Goal: Information Seeking & Learning: Learn about a topic

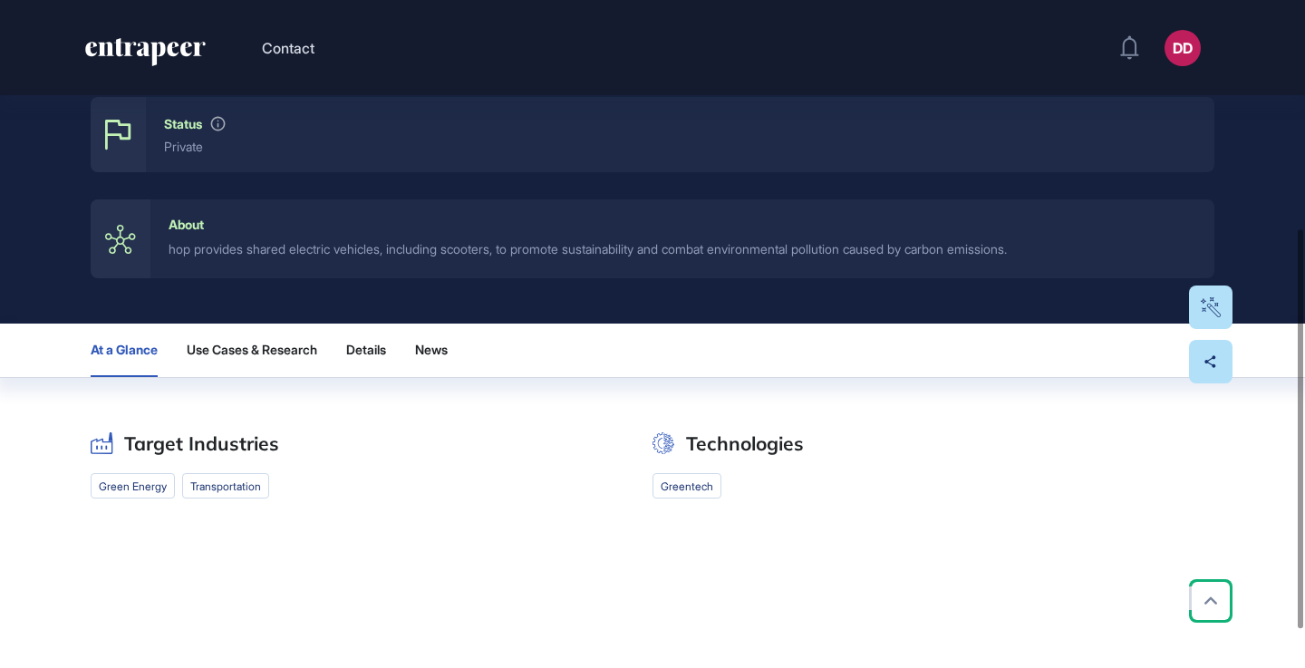
scroll to position [444, 0]
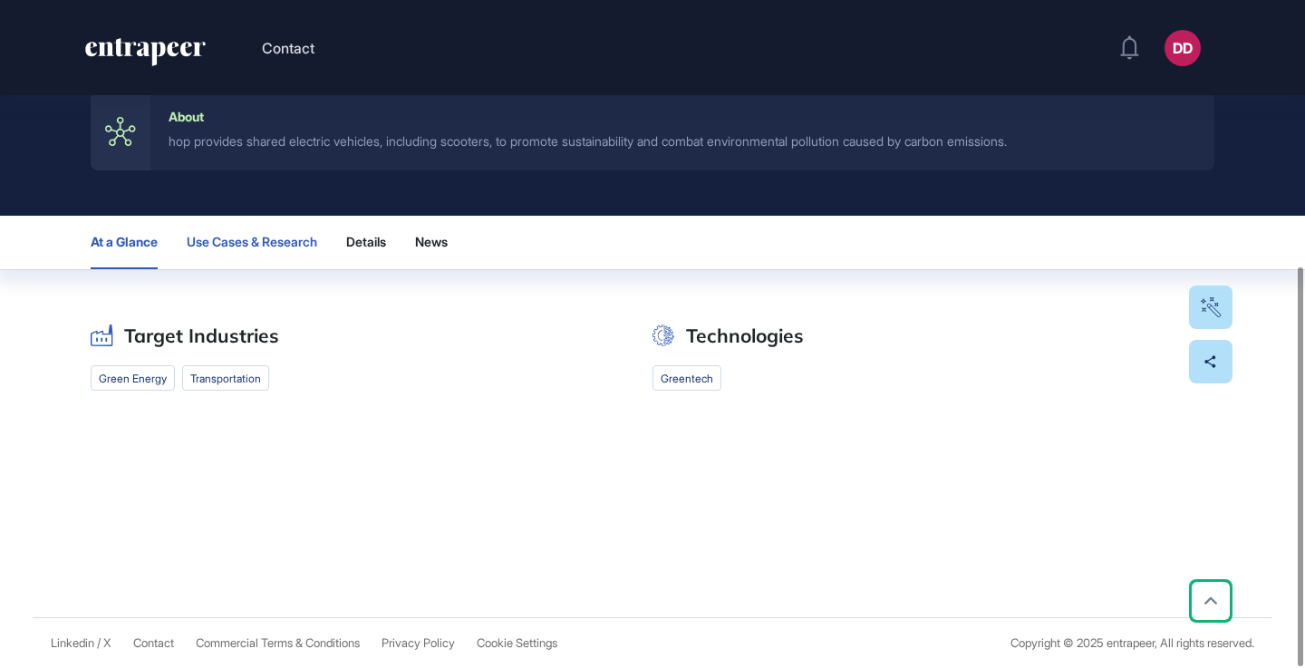
click at [292, 244] on span "Use Cases & Research" at bounding box center [252, 242] width 131 height 15
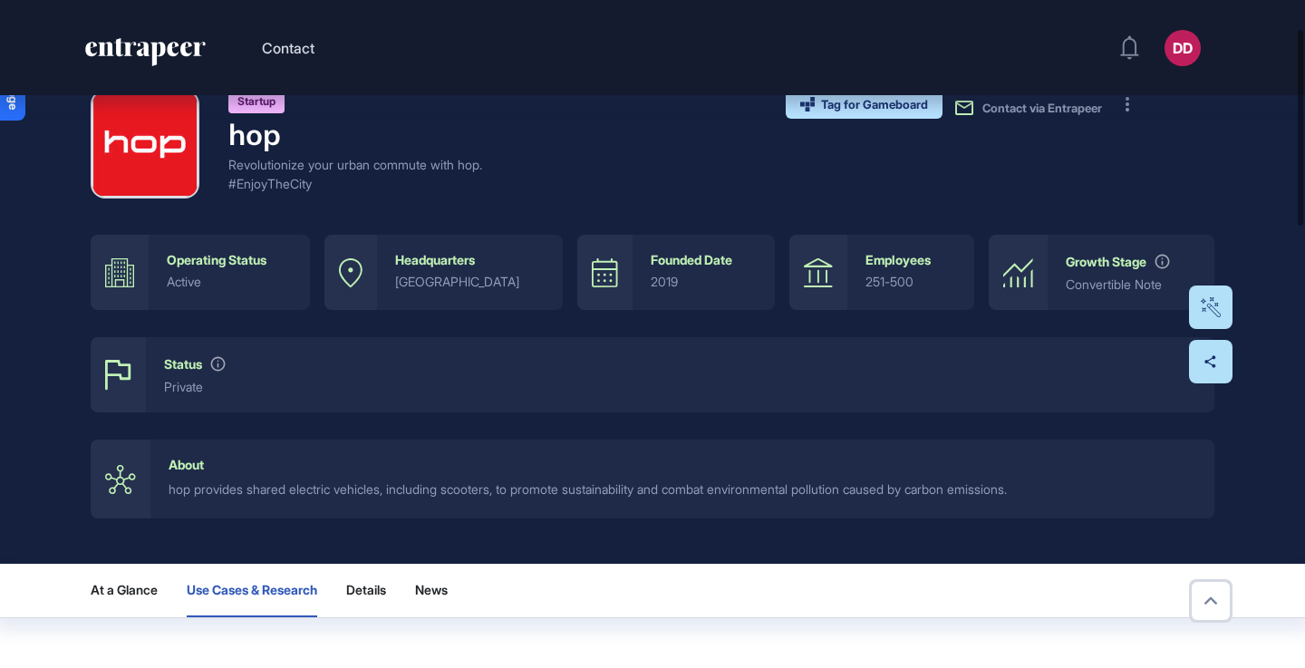
scroll to position [102, 0]
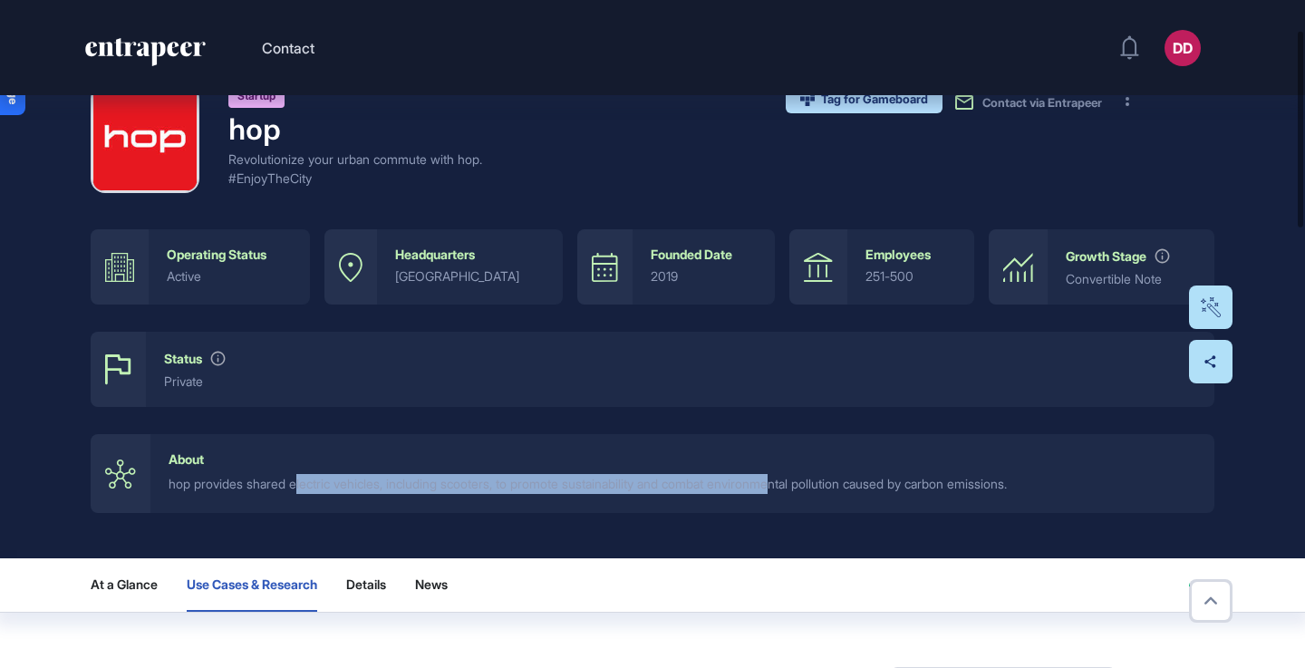
drag, startPoint x: 302, startPoint y: 484, endPoint x: 806, endPoint y: 479, distance: 504.0
click at [806, 479] on div "hop provides shared electric vehicles, including scooters, to promote sustainab…" at bounding box center [683, 484] width 1028 height 20
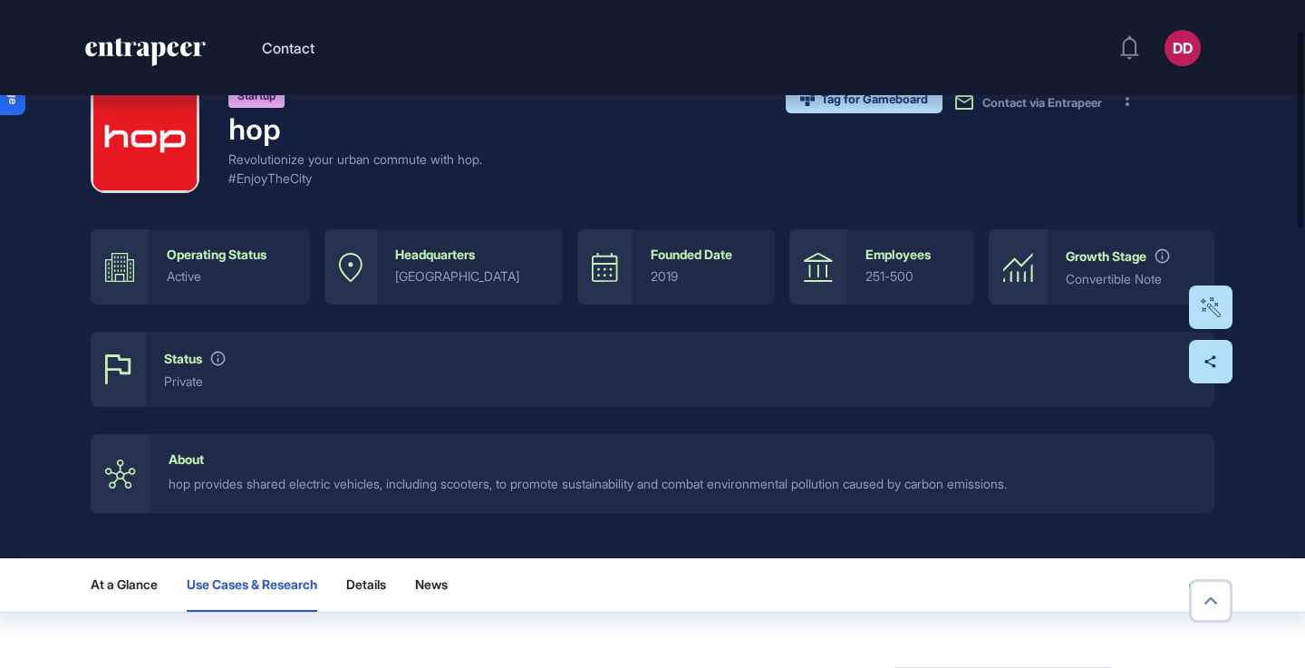
click at [810, 479] on div "hop provides shared electric vehicles, including scooters, to promote sustainab…" at bounding box center [683, 484] width 1028 height 20
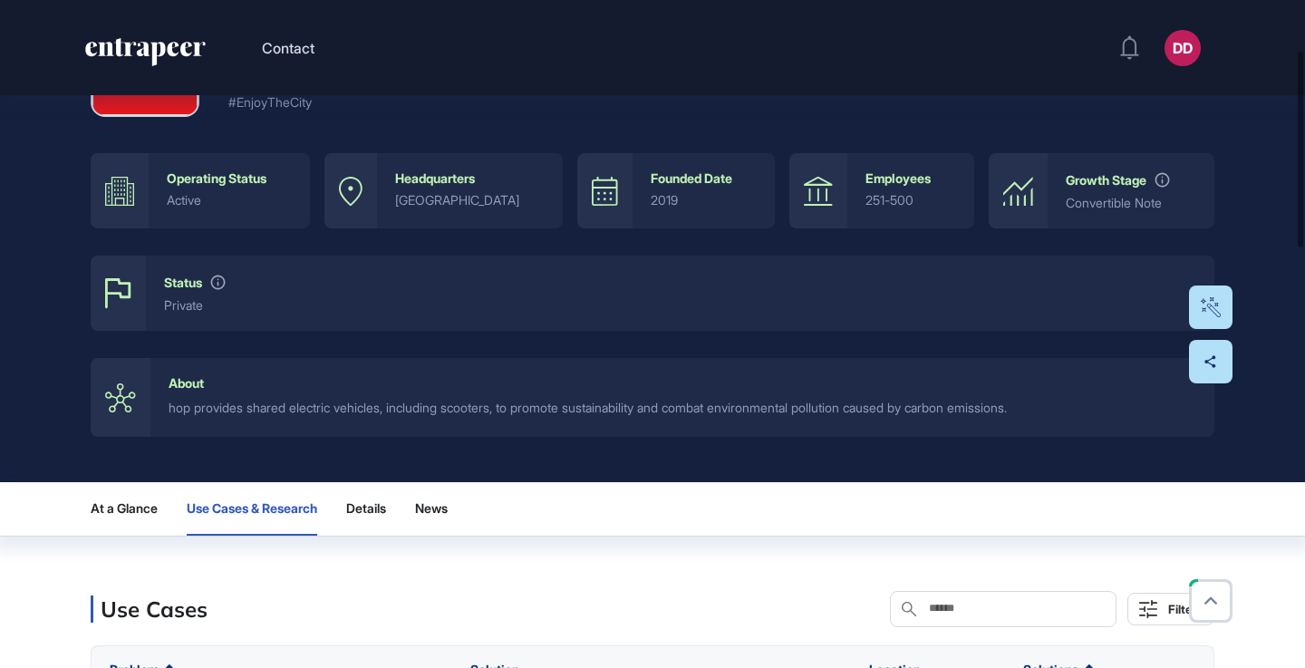
scroll to position [183, 0]
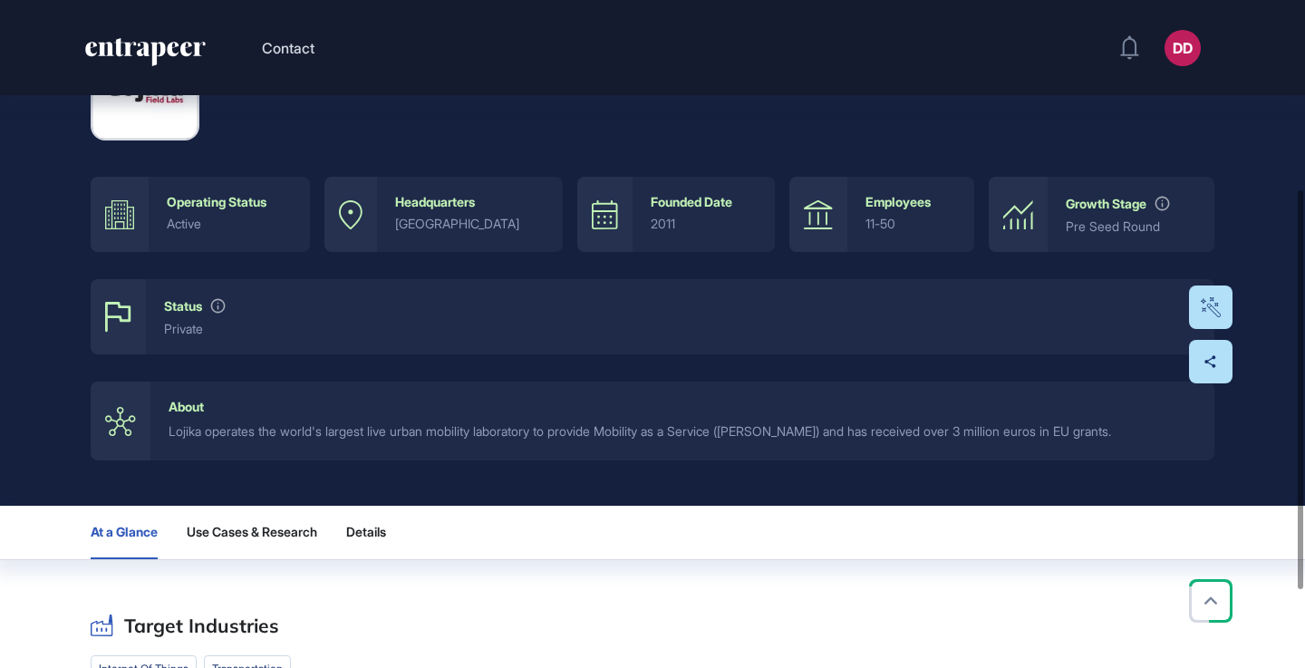
scroll to position [444, 0]
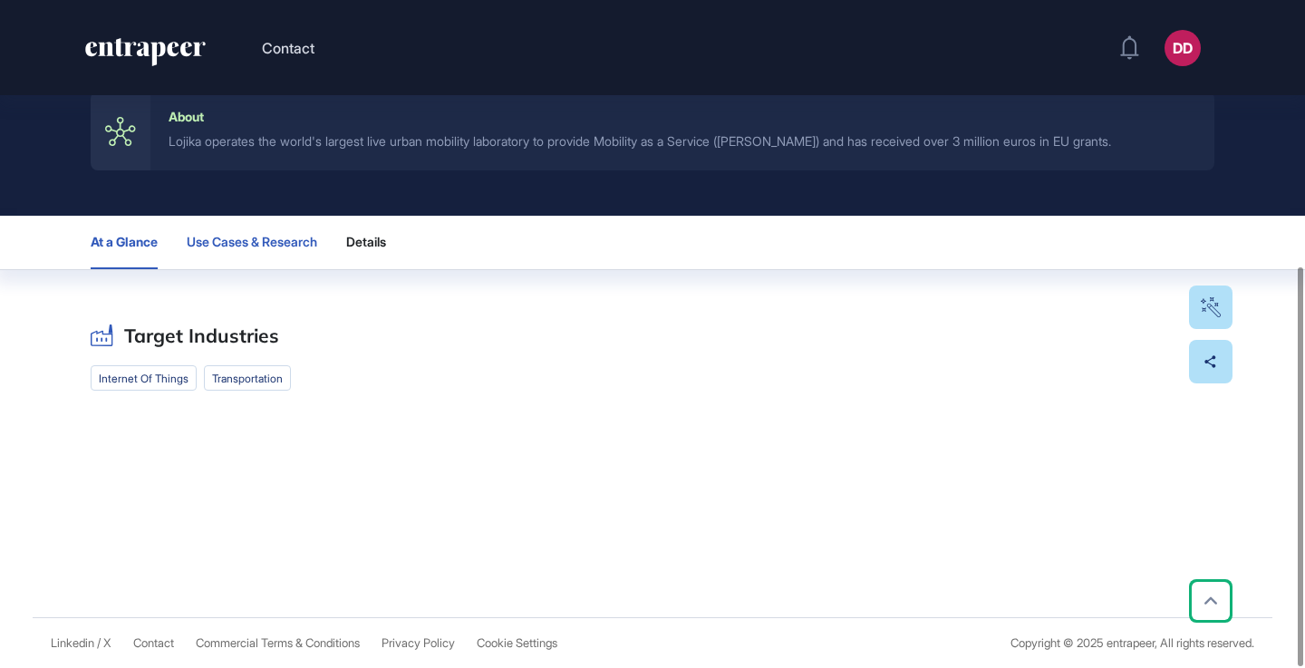
click at [254, 238] on span "Use Cases & Research" at bounding box center [252, 242] width 131 height 15
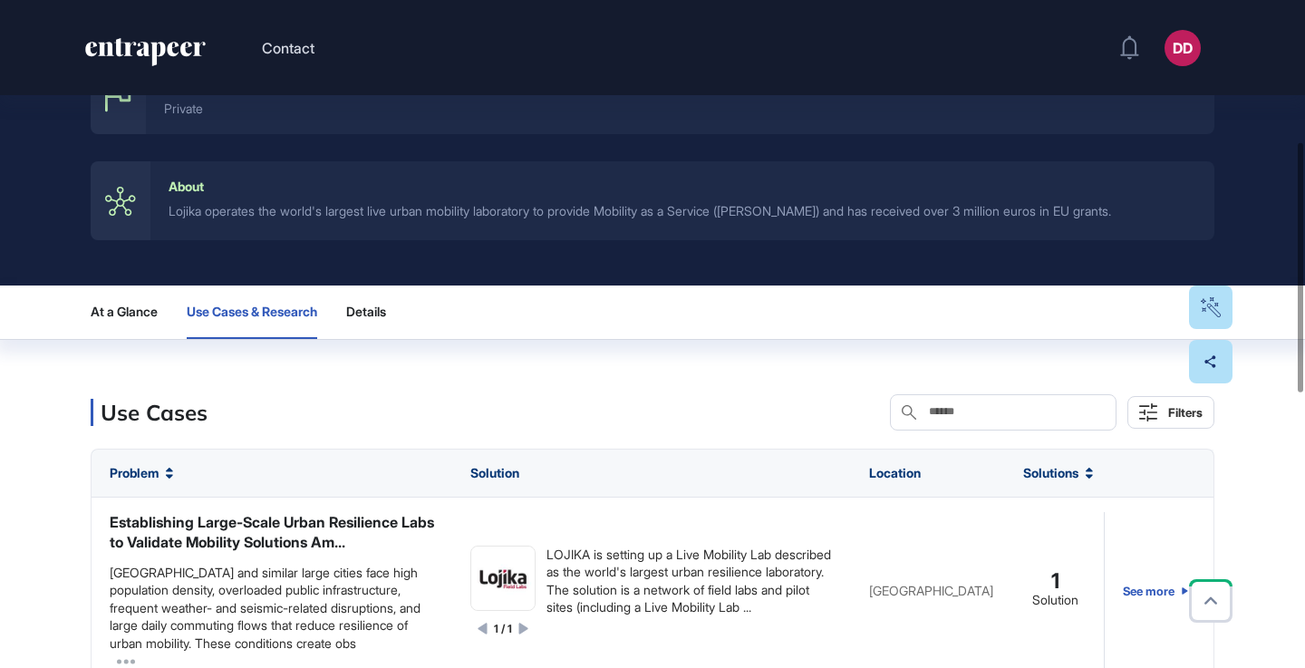
scroll to position [377, 0]
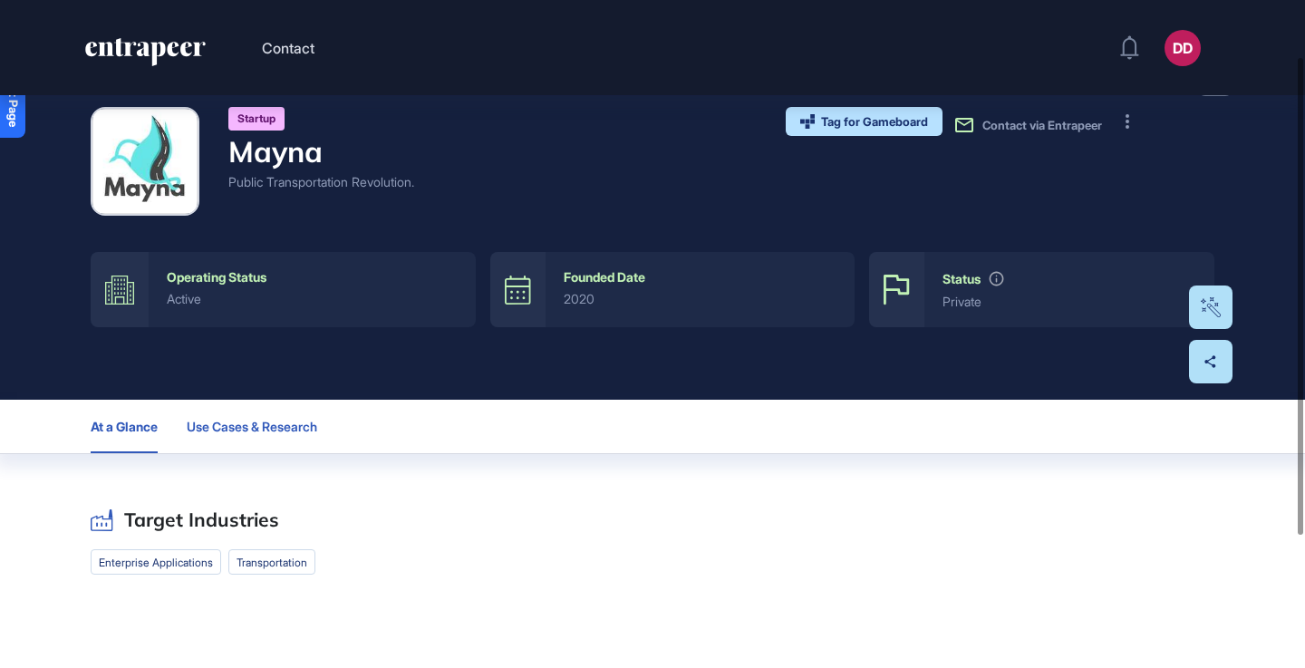
click at [301, 426] on span "Use Cases & Research" at bounding box center [252, 427] width 131 height 15
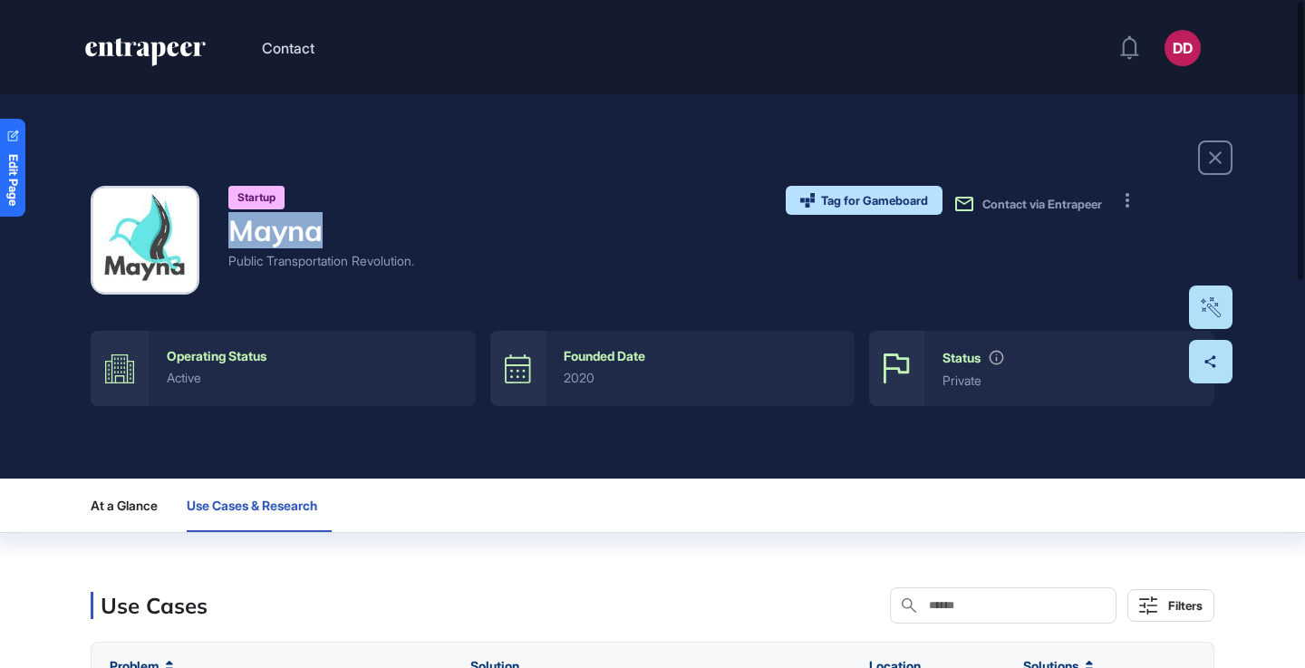
drag, startPoint x: 323, startPoint y: 232, endPoint x: 229, endPoint y: 234, distance: 93.4
click at [229, 234] on h4 "Mayna" at bounding box center [321, 230] width 186 height 34
copy h4 "Mayna"
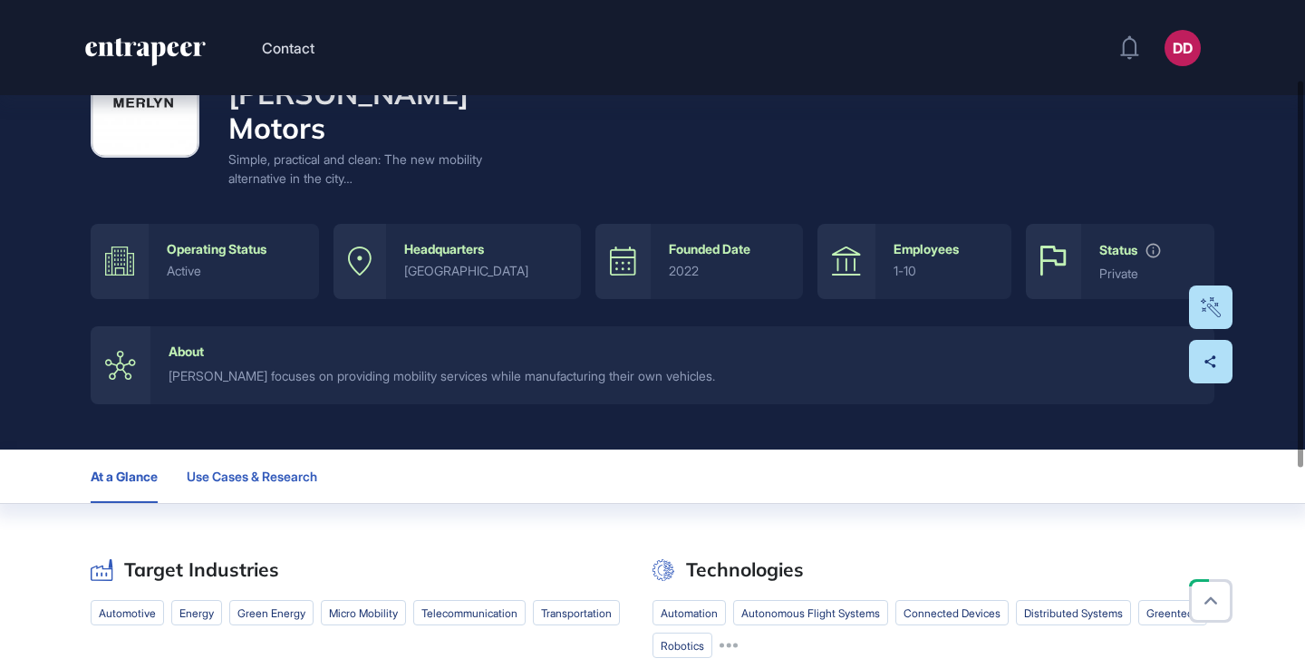
click at [264, 470] on span "Use Cases & Research" at bounding box center [252, 477] width 131 height 15
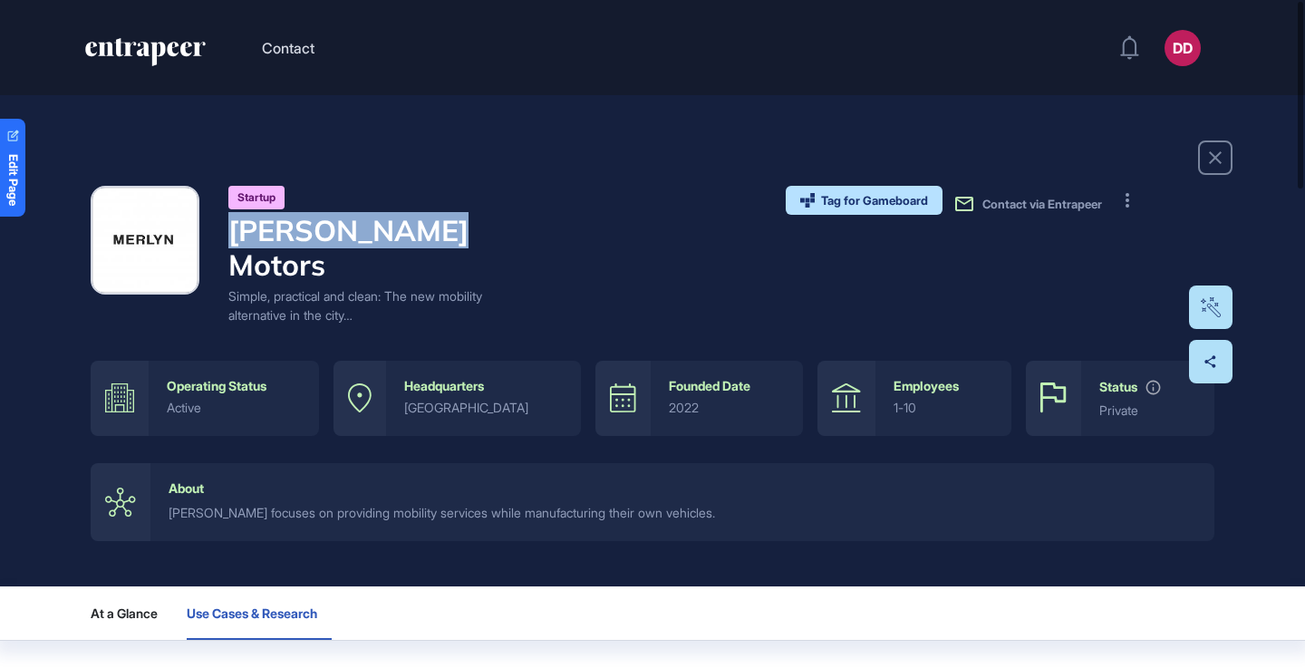
drag, startPoint x: 231, startPoint y: 239, endPoint x: 409, endPoint y: 232, distance: 177.8
click at [461, 231] on h4 "Merlyn Motors" at bounding box center [382, 248] width 308 height 70
copy h4 "Merlyn Motors"
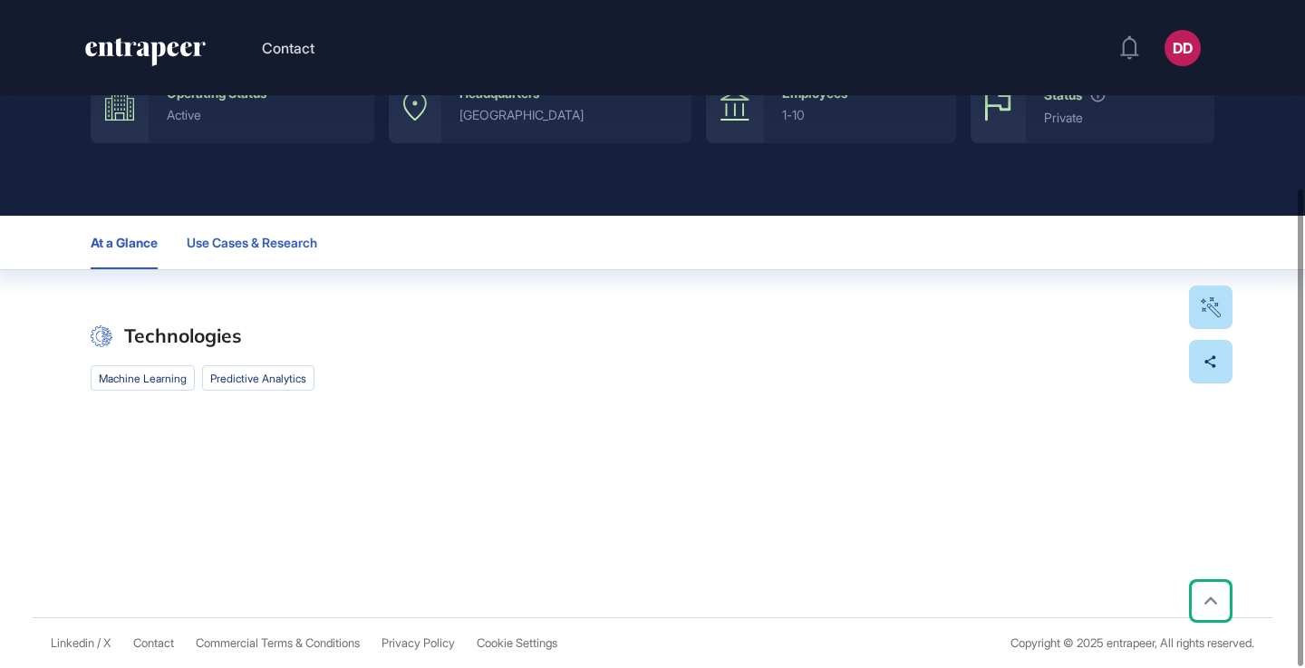
click at [285, 250] on button "Use Cases & Research" at bounding box center [259, 242] width 145 height 53
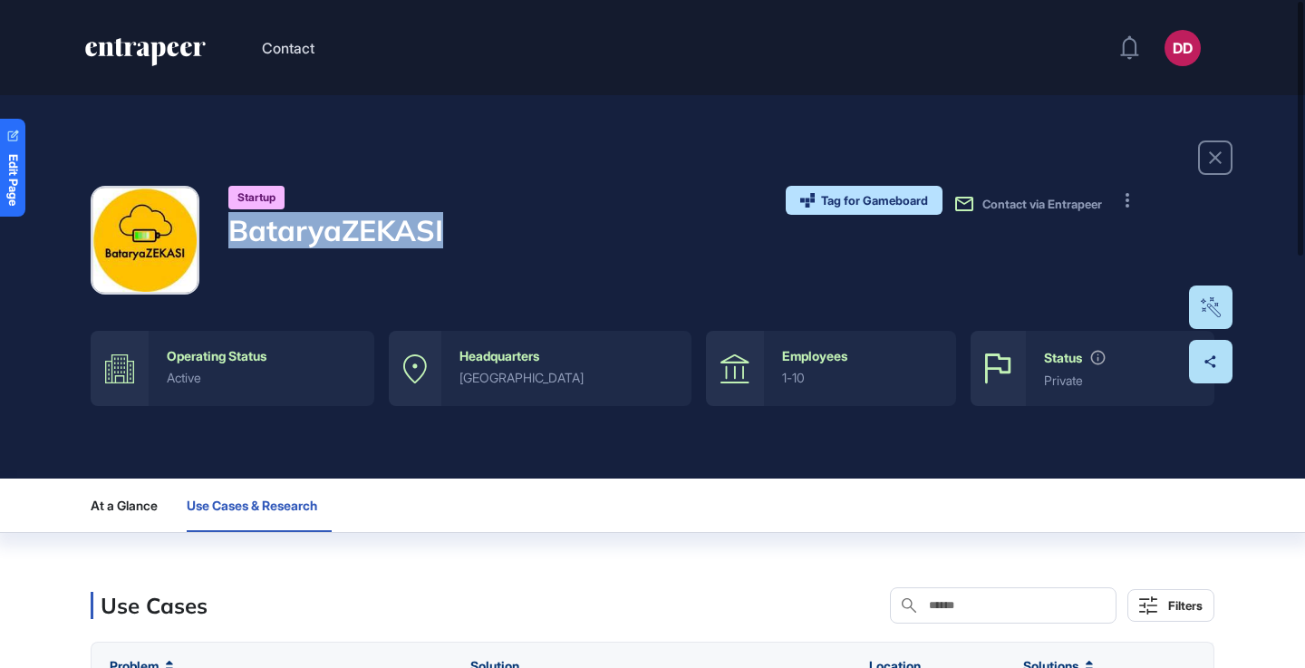
drag, startPoint x: 231, startPoint y: 239, endPoint x: 457, endPoint y: 238, distance: 225.7
click at [457, 238] on div "Startup BataryaZEKASI Tag for Gameboard Build Partner Invest Acquire Contact vi…" at bounding box center [653, 240] width 1124 height 109
copy h4 "BataryaZEKASI"
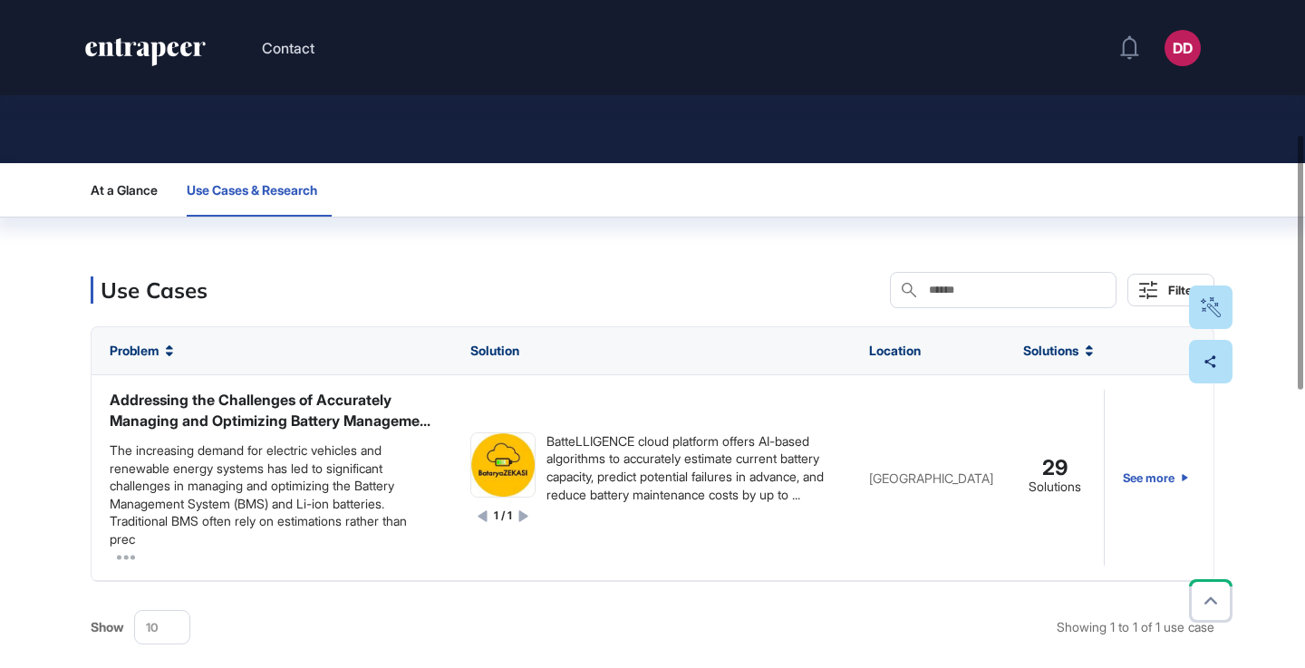
scroll to position [401, 0]
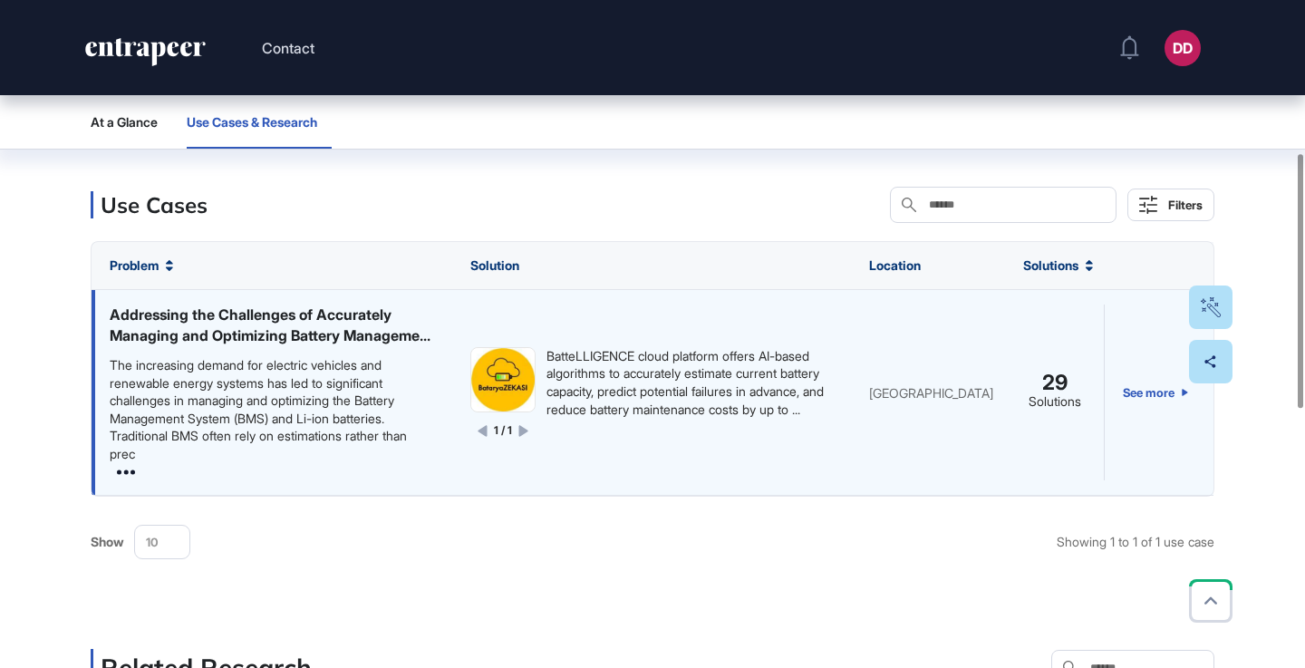
click at [124, 481] on icon at bounding box center [126, 472] width 18 height 18
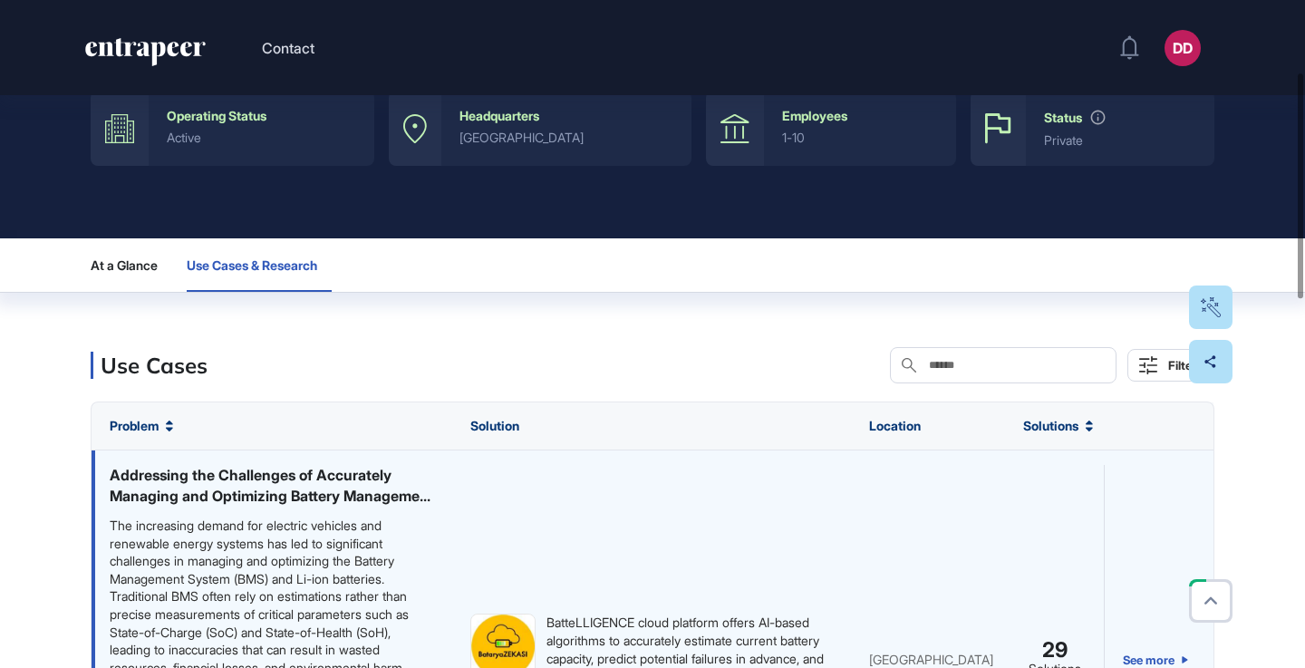
scroll to position [0, 0]
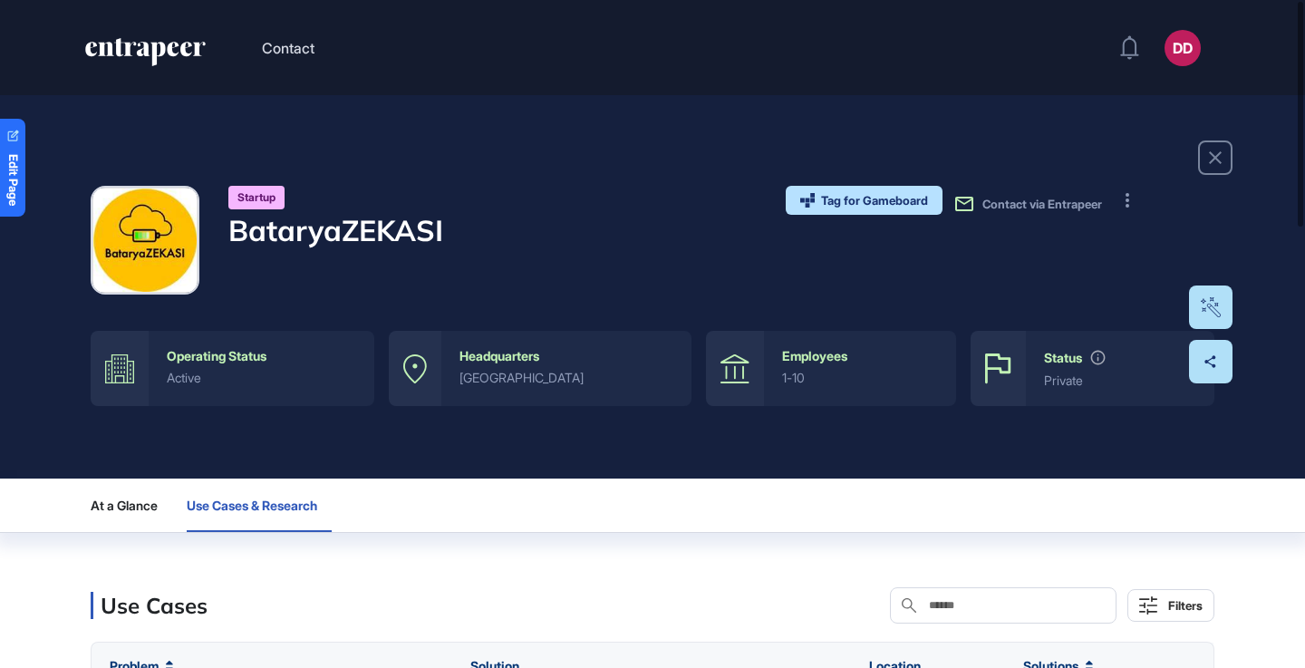
click at [337, 234] on h4 "BataryaZEKASI" at bounding box center [335, 230] width 215 height 34
click at [357, 236] on h4 "BataryaZEKASI" at bounding box center [335, 230] width 215 height 34
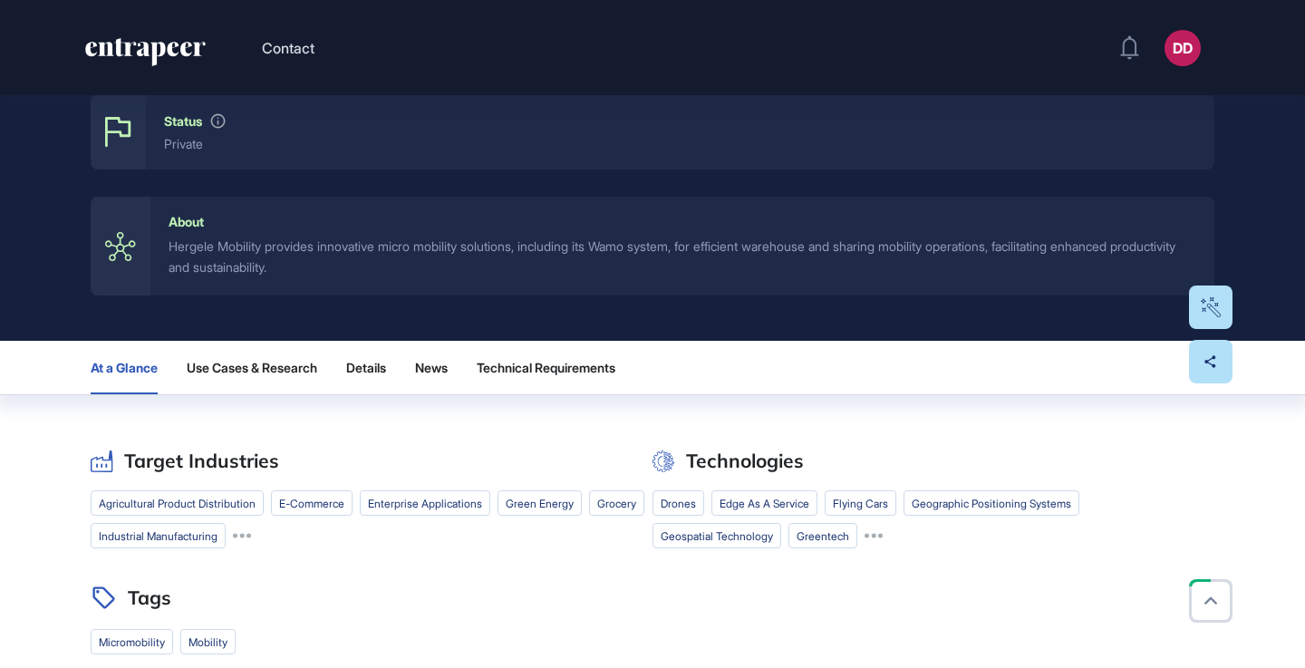
scroll to position [353, 0]
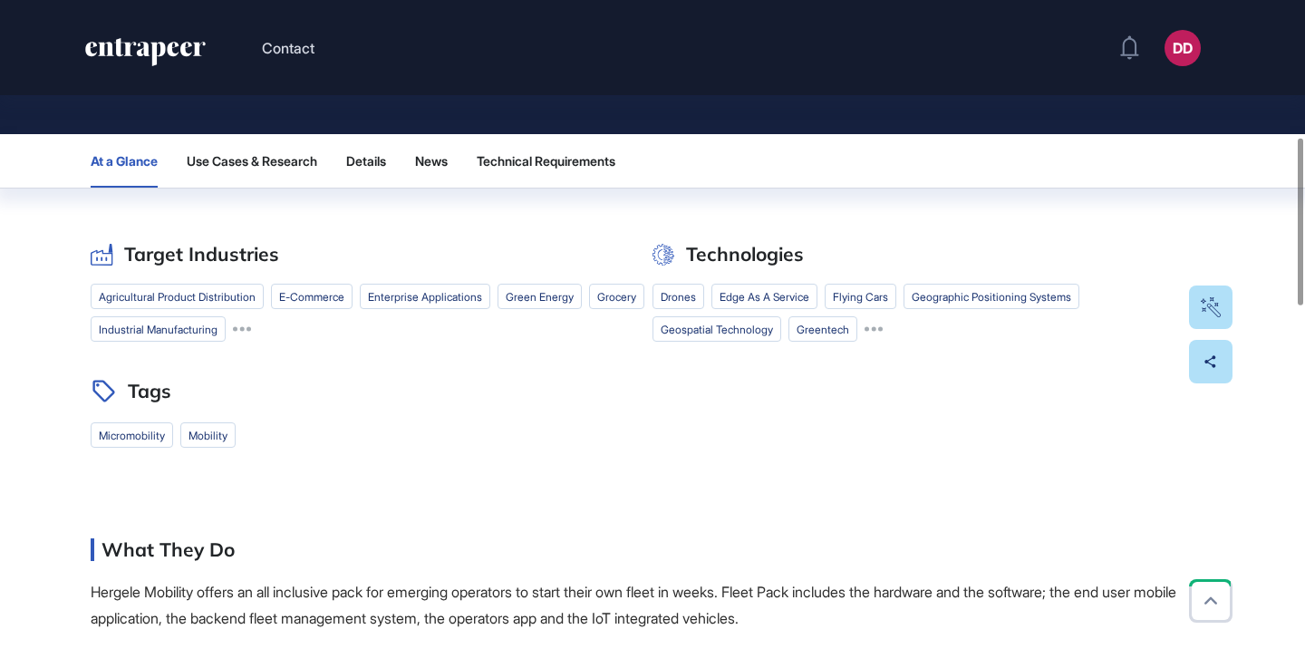
click at [267, 162] on span "Use Cases & Research" at bounding box center [252, 161] width 131 height 15
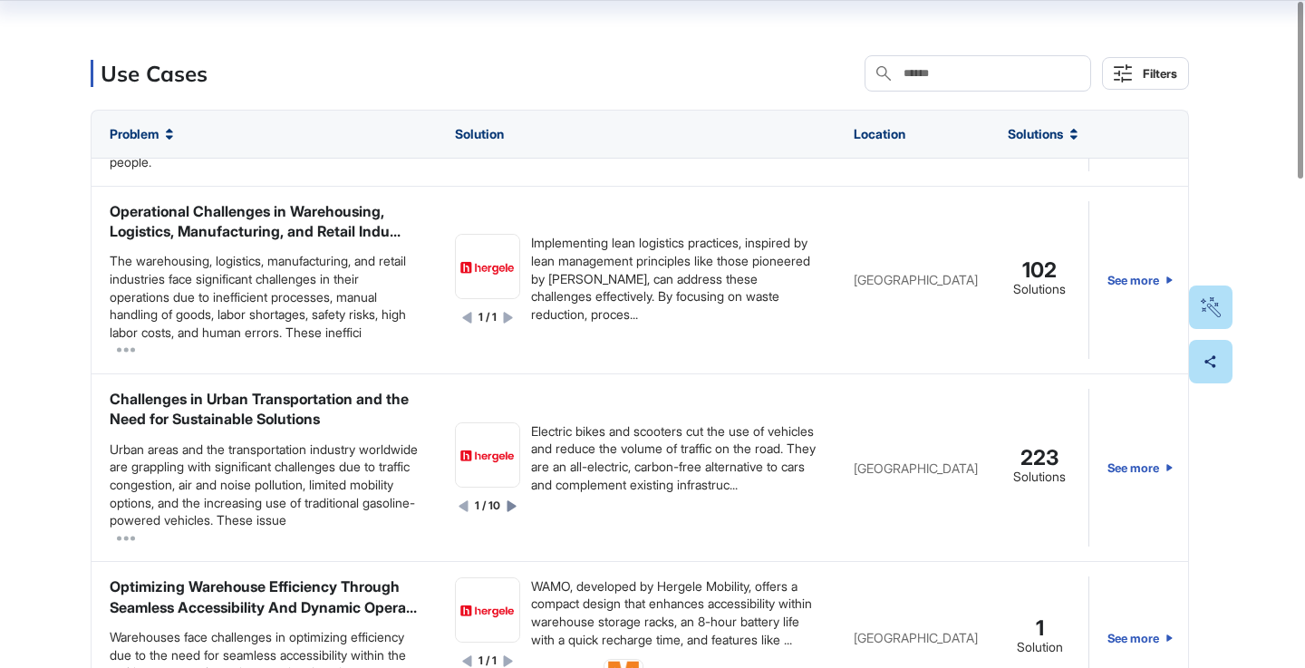
scroll to position [0, 0]
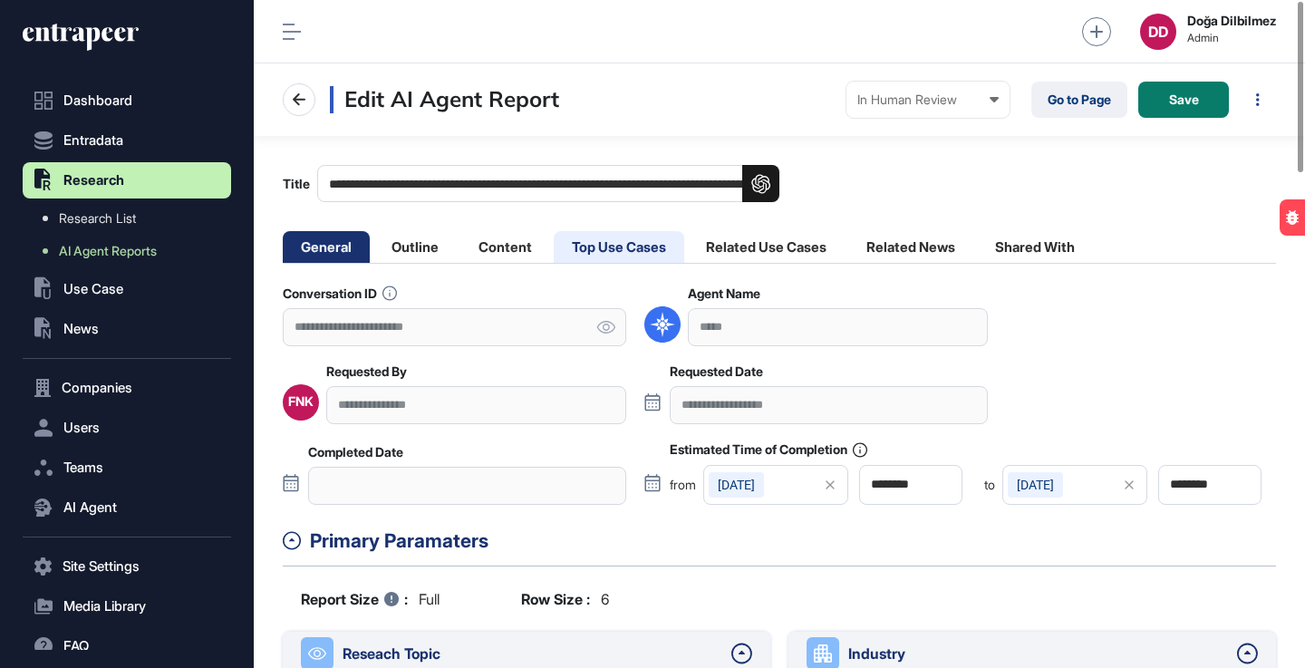
click at [610, 247] on li "Top Use Cases" at bounding box center [619, 247] width 131 height 32
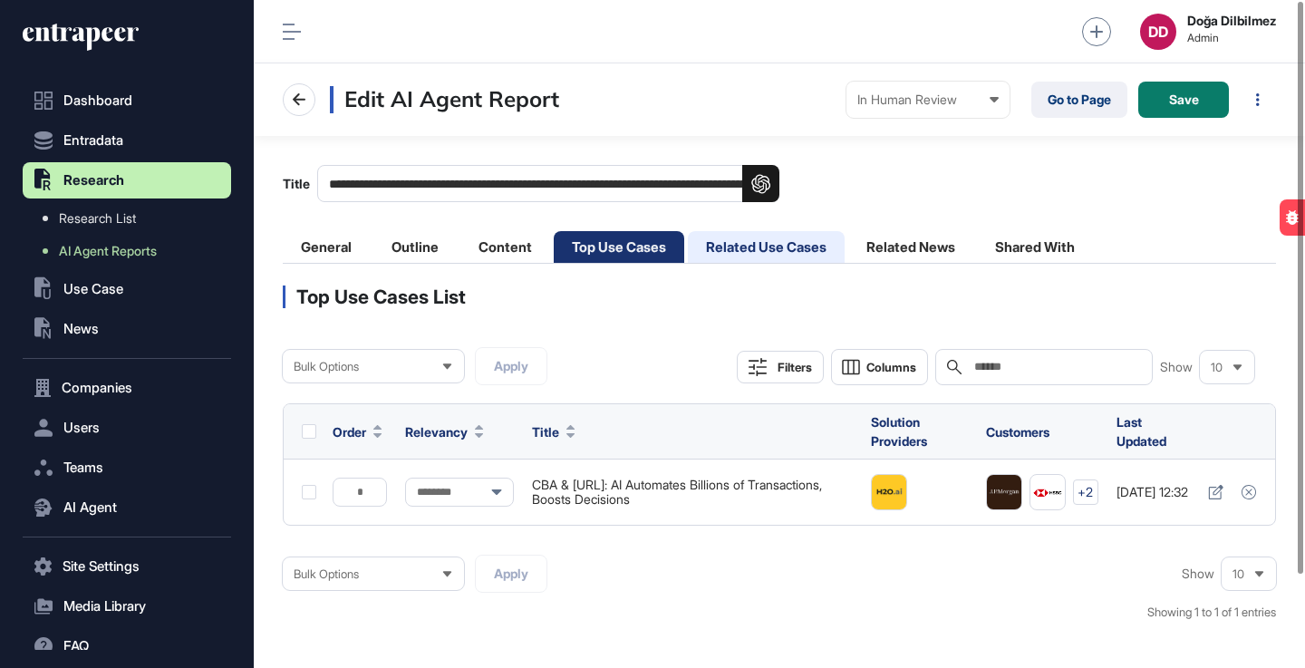
click at [746, 243] on li "Related Use Cases" at bounding box center [766, 247] width 157 height 32
